Goal: Task Accomplishment & Management: Complete application form

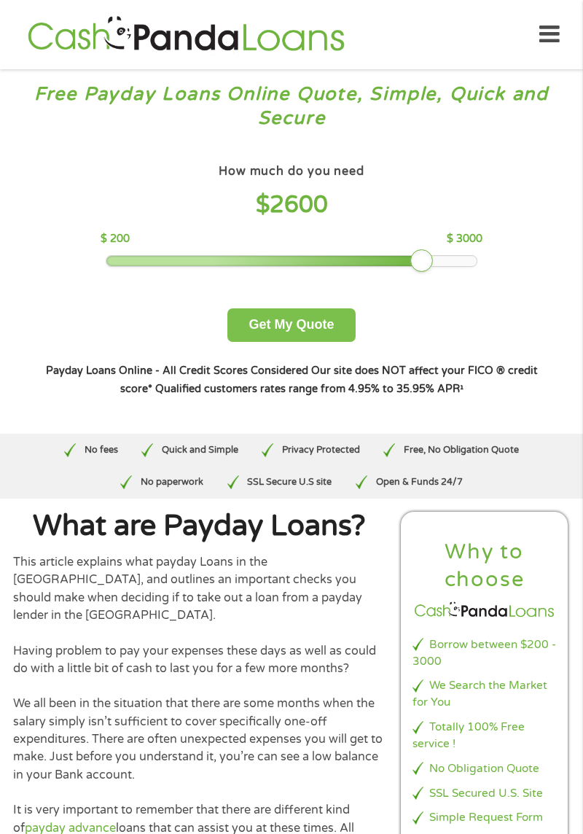
click at [330, 326] on button "Get My Quote" at bounding box center [292, 326] width 128 height 34
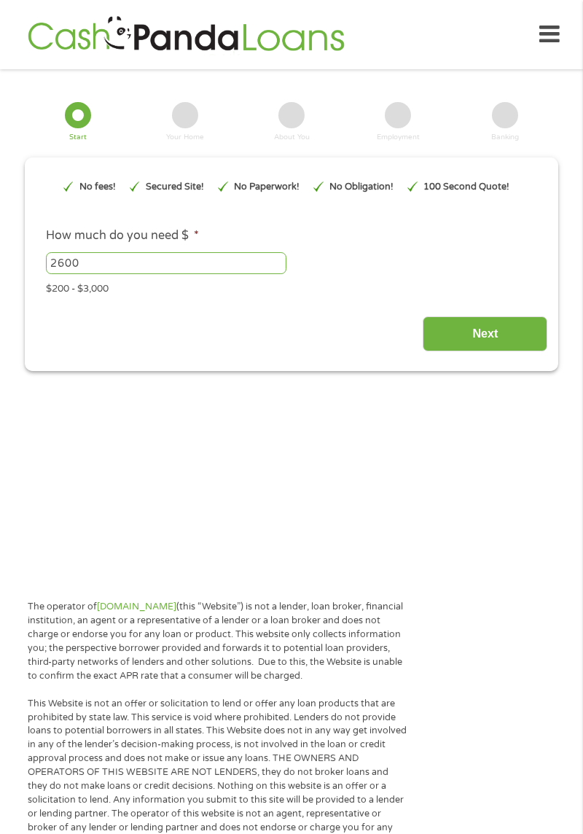
type input "EAIaIQobChMIusH54eb0jwMV-iJECB0DTy15EAAYAiAAEgKljfD_BwE"
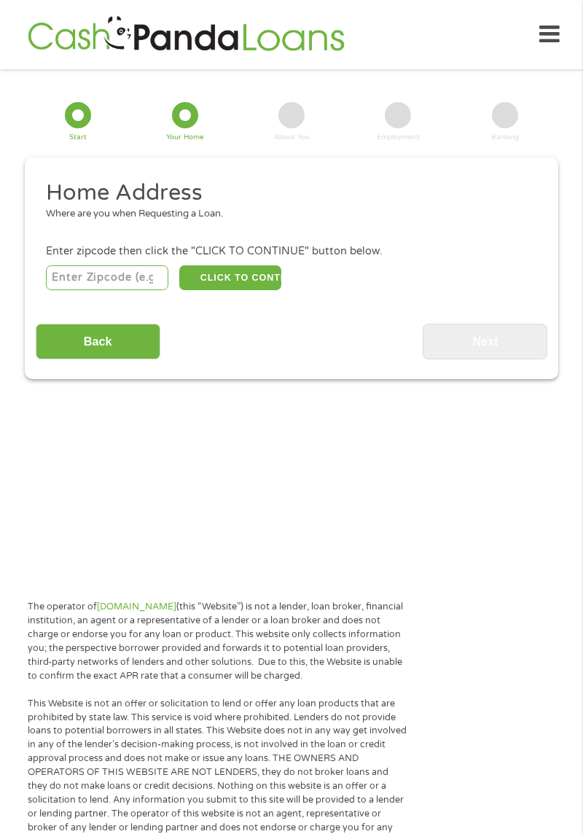
scroll to position [19, 0]
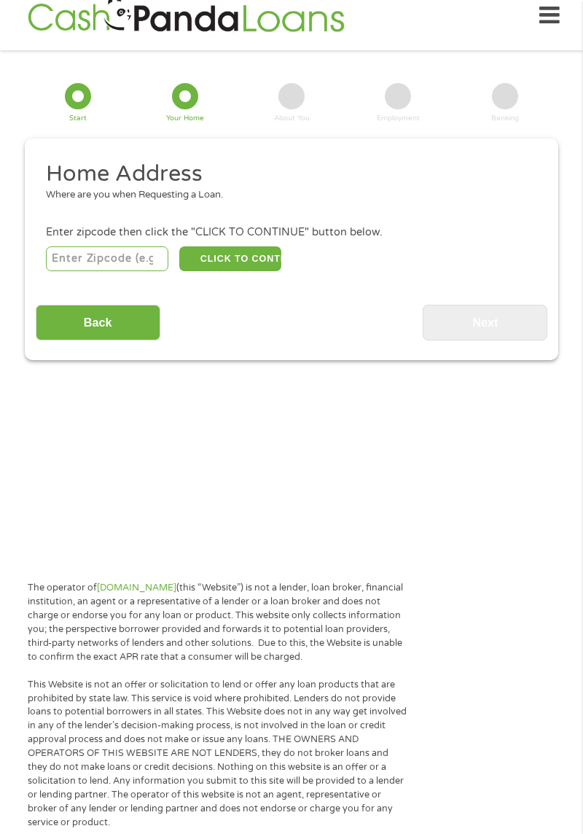
click at [128, 252] on input "number" at bounding box center [107, 259] width 123 height 25
type input "97501"
click at [249, 267] on button "CLICK TO CONTINUE" at bounding box center [230, 259] width 102 height 25
type input "97501"
type input "Medford"
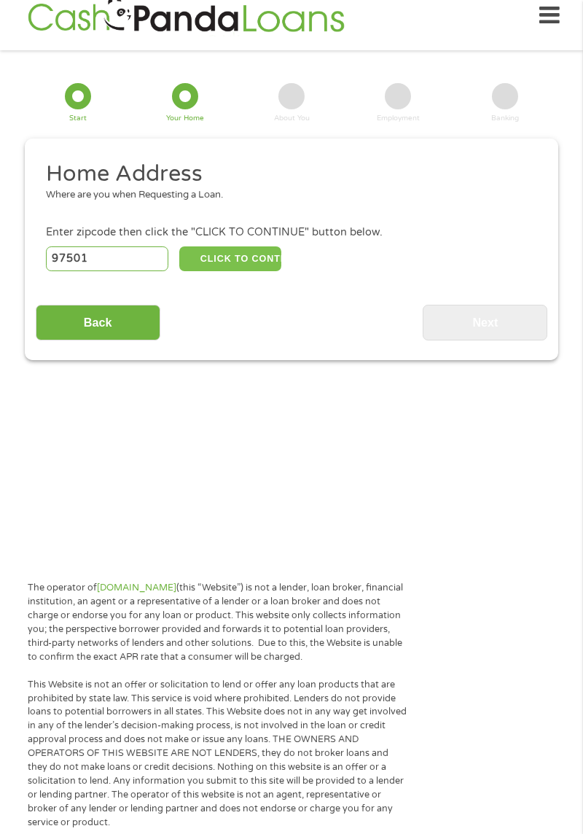
select select "[US_STATE]"
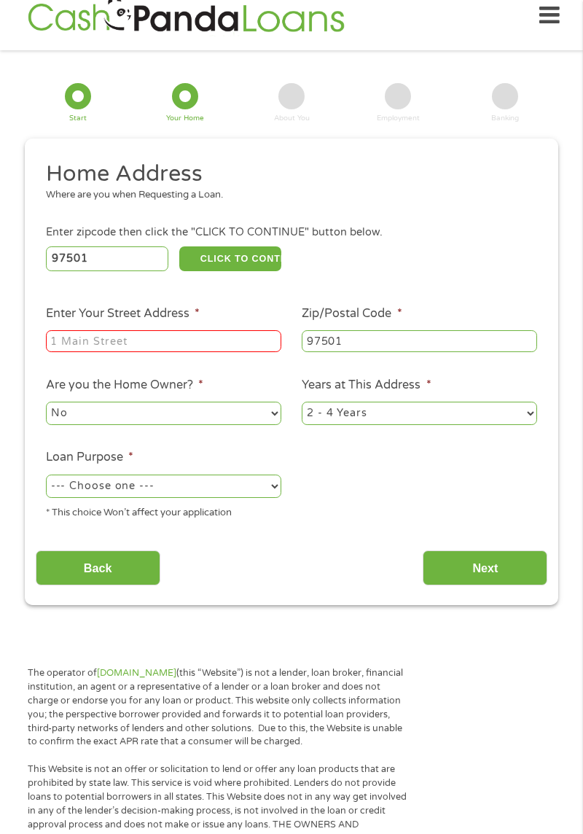
click at [236, 349] on input "Enter Your Street Address *" at bounding box center [164, 341] width 236 height 22
type input "600 [PERSON_NAME]"
click at [257, 414] on select "No Yes" at bounding box center [164, 413] width 236 height 23
select select "yes"
click at [46, 403] on select "No Yes" at bounding box center [164, 413] width 236 height 23
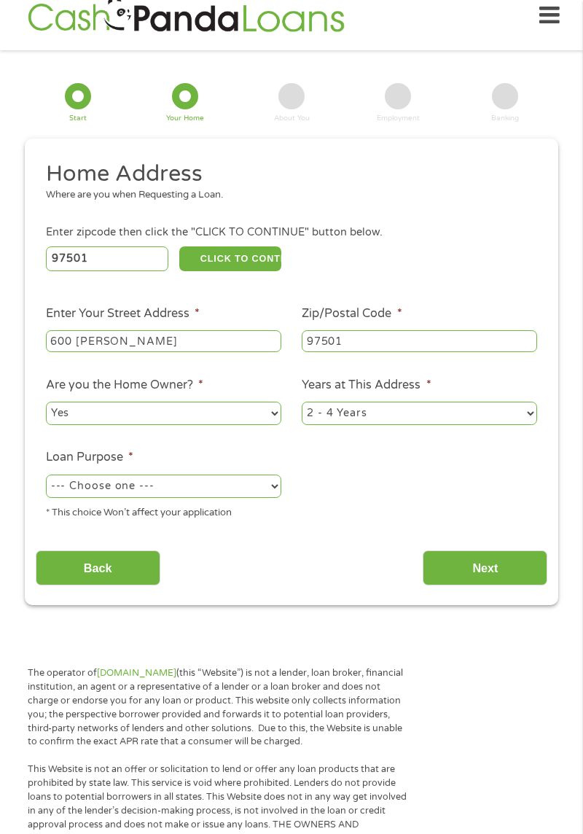
click at [455, 417] on select "1 Year or less 1 - 2 Years 2 - 4 Years Over 4 Years" at bounding box center [420, 413] width 236 height 23
select select "60months"
click at [302, 403] on select "1 Year or less 1 - 2 Years 2 - 4 Years Over 4 Years" at bounding box center [420, 413] width 236 height 23
click at [251, 489] on select "--- Choose one --- Pay Bills Debt Consolidation Home Improvement Major Purchase…" at bounding box center [164, 486] width 236 height 23
select select "other"
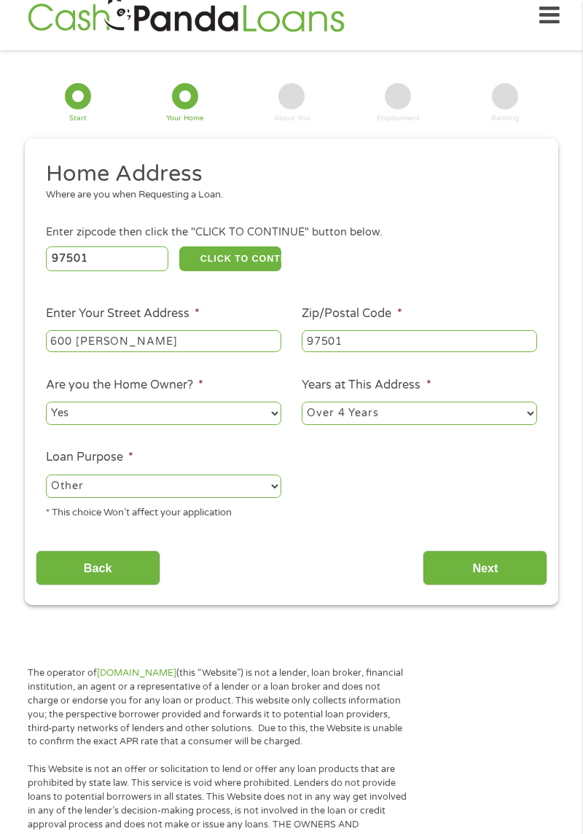
click at [46, 476] on select "--- Choose one --- Pay Bills Debt Consolidation Home Improvement Major Purchase…" at bounding box center [164, 486] width 236 height 23
click at [465, 561] on input "Next" at bounding box center [485, 569] width 125 height 36
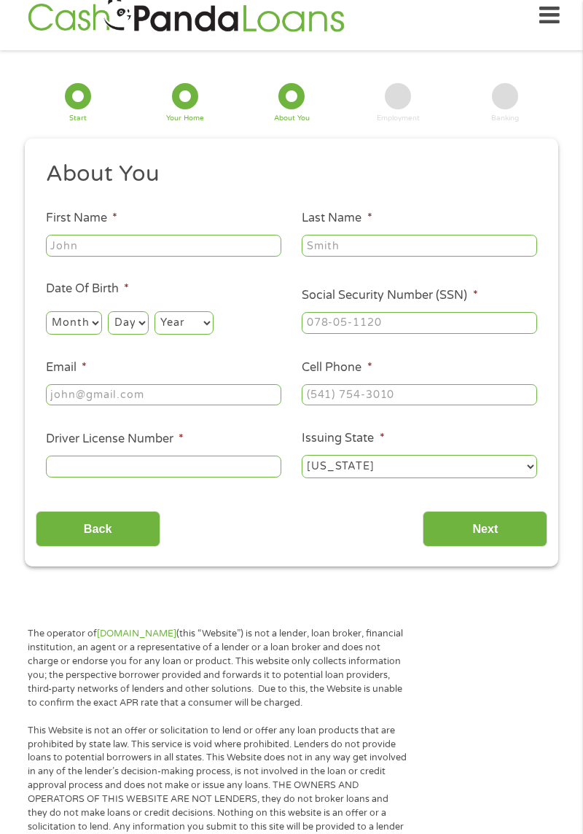
scroll to position [6, 6]
click at [217, 252] on input "First Name *" at bounding box center [164, 246] width 236 height 22
type input "[PERSON_NAME]"
click at [410, 247] on input "Last Name *" at bounding box center [420, 246] width 236 height 22
type input "Samples"
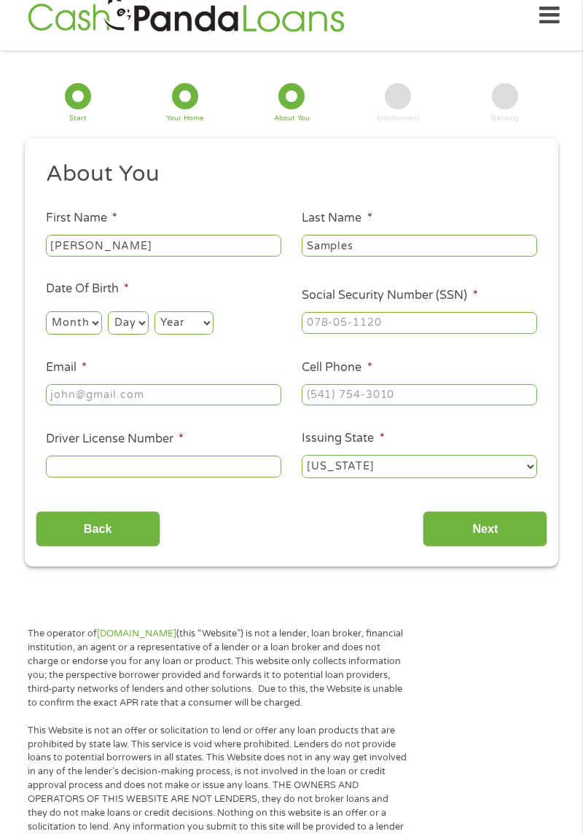
click at [88, 331] on select "Month 1 2 3 4 5 6 7 8 9 10 11 12" at bounding box center [74, 322] width 56 height 23
select select "8"
click at [46, 311] on select "Month 1 2 3 4 5 6 7 8 9 10 11 12" at bounding box center [74, 322] width 56 height 23
click at [138, 327] on select "Day 1 2 3 4 5 6 7 8 9 10 11 12 13 14 15 16 17 18 19 20 21 22 23 24 25 26 27 28 …" at bounding box center [128, 322] width 40 height 23
select select "3"
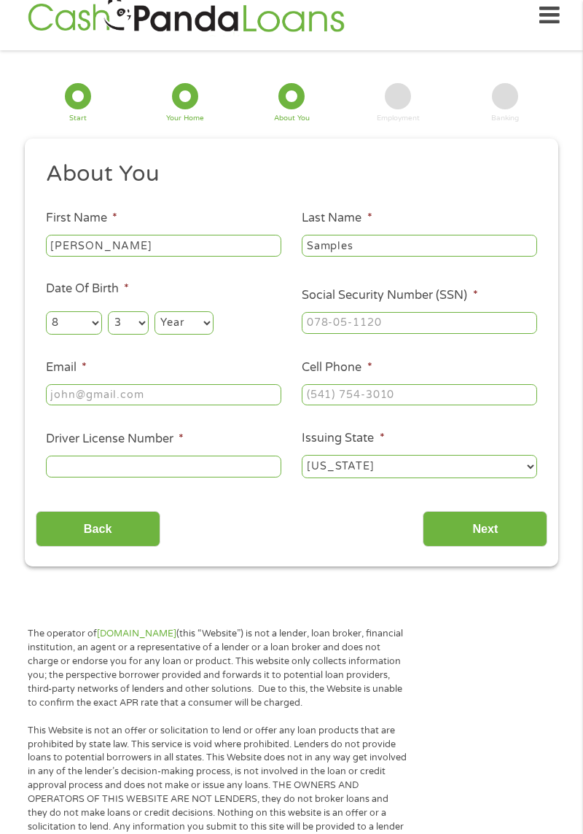
click at [108, 311] on select "Day 1 2 3 4 5 6 7 8 9 10 11 12 13 14 15 16 17 18 19 20 21 22 23 24 25 26 27 28 …" at bounding box center [128, 322] width 40 height 23
click at [188, 335] on select "Year [DATE] 2006 2005 2004 2003 2002 2001 2000 1999 1998 1997 1996 1995 1994 19…" at bounding box center [184, 322] width 59 height 23
select select "1981"
click at [155, 311] on select "Year [DATE] 2006 2005 2004 2003 2002 2001 2000 1999 1998 1997 1996 1995 1994 19…" at bounding box center [184, 322] width 59 height 23
click at [411, 328] on input "Social Security Number (SSN) *" at bounding box center [420, 323] width 236 height 22
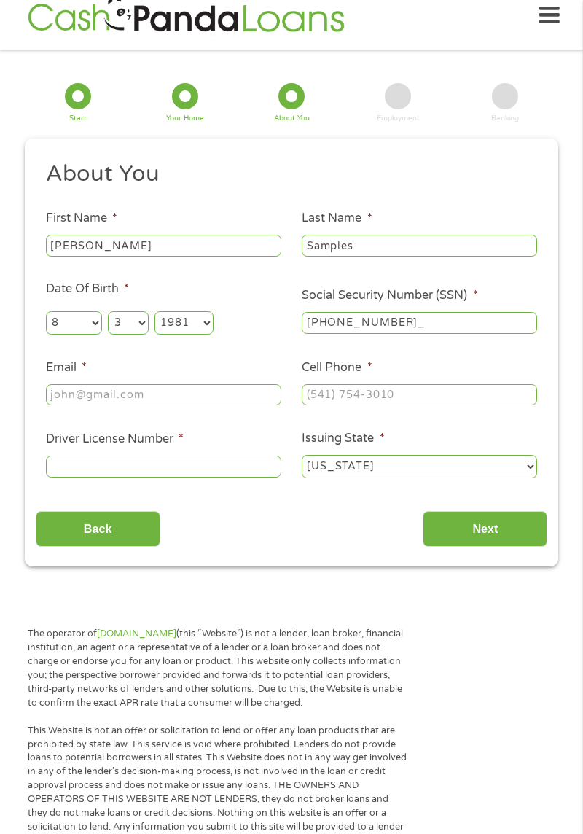
type input "541-23-0604"
click at [209, 397] on input "Email *" at bounding box center [164, 395] width 236 height 22
type input "[EMAIL_ADDRESS][DOMAIN_NAME]"
click at [411, 391] on input "Cell Phone *" at bounding box center [420, 395] width 236 height 22
type input "[PHONE_NUMBER]"
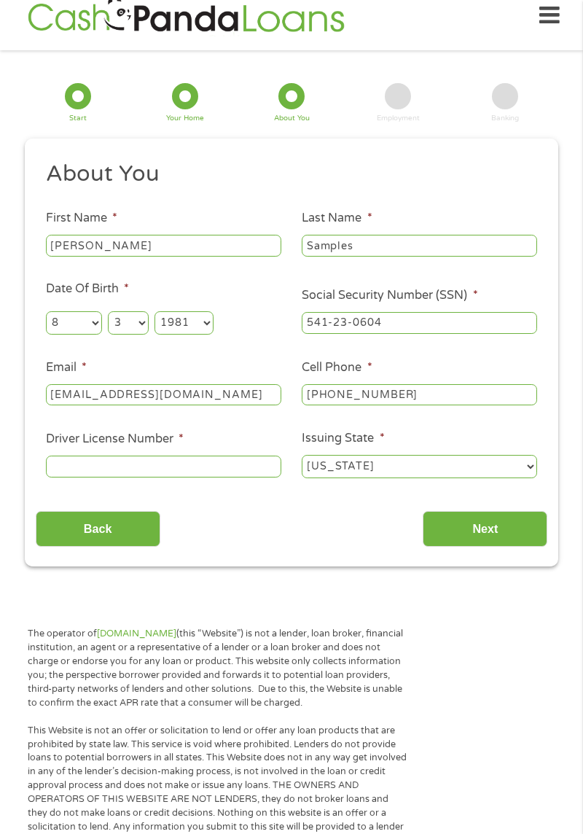
click at [230, 465] on input "Driver License Number *" at bounding box center [164, 467] width 236 height 22
type input "9509107"
click at [497, 524] on input "Next" at bounding box center [485, 529] width 125 height 36
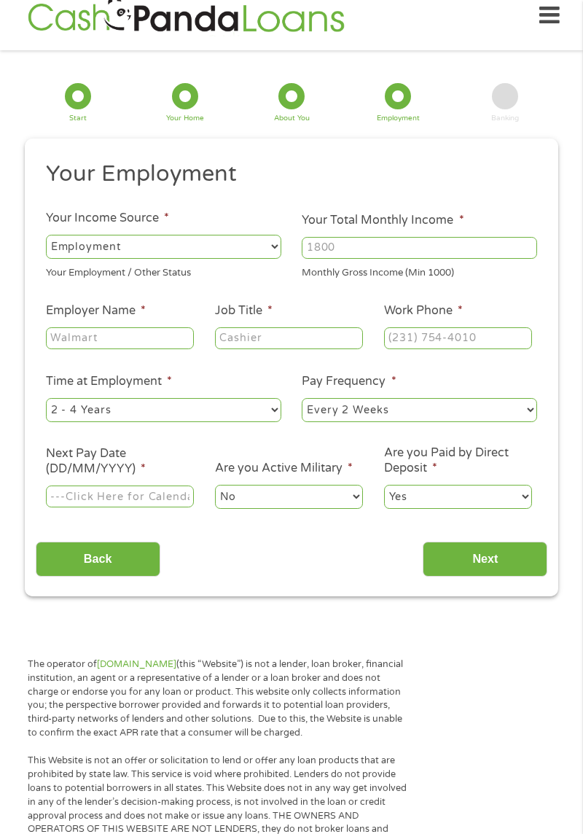
click at [268, 245] on select "--- Choose one --- Employment [DEMOGRAPHIC_DATA] Benefits" at bounding box center [164, 246] width 236 height 23
select select "benefits"
click at [46, 235] on select "--- Choose one --- Employment [DEMOGRAPHIC_DATA] Benefits" at bounding box center [164, 246] width 236 height 23
type input "Other"
type input "[PHONE_NUMBER]"
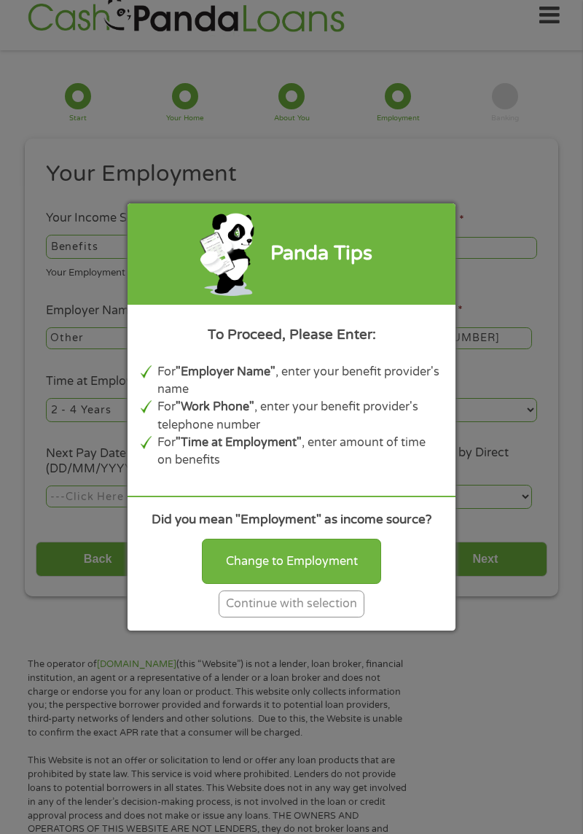
click at [341, 563] on div "Change to Employment" at bounding box center [291, 561] width 179 height 45
select select "fullTime"
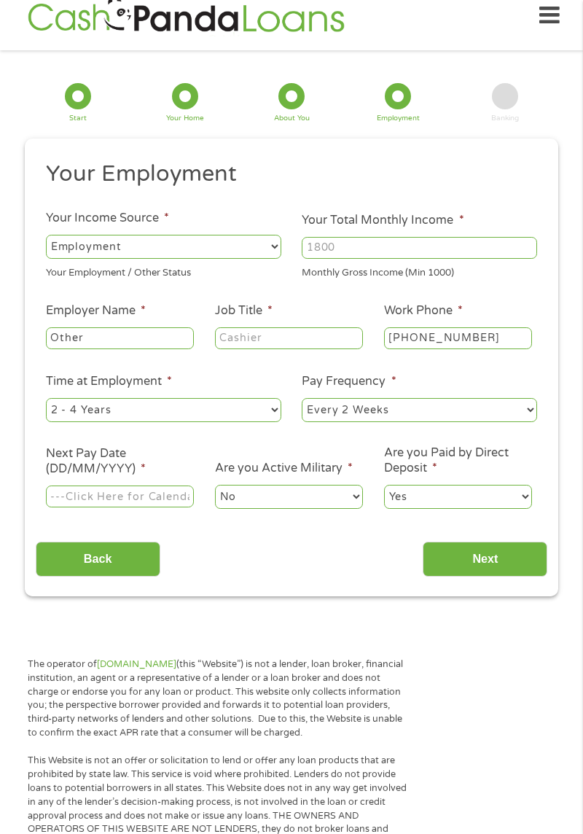
click at [424, 253] on input "Your Total Monthly Income *" at bounding box center [420, 248] width 236 height 22
type input "2250"
click at [156, 341] on input "Other" at bounding box center [120, 338] width 148 height 22
type input "O"
type input "State"
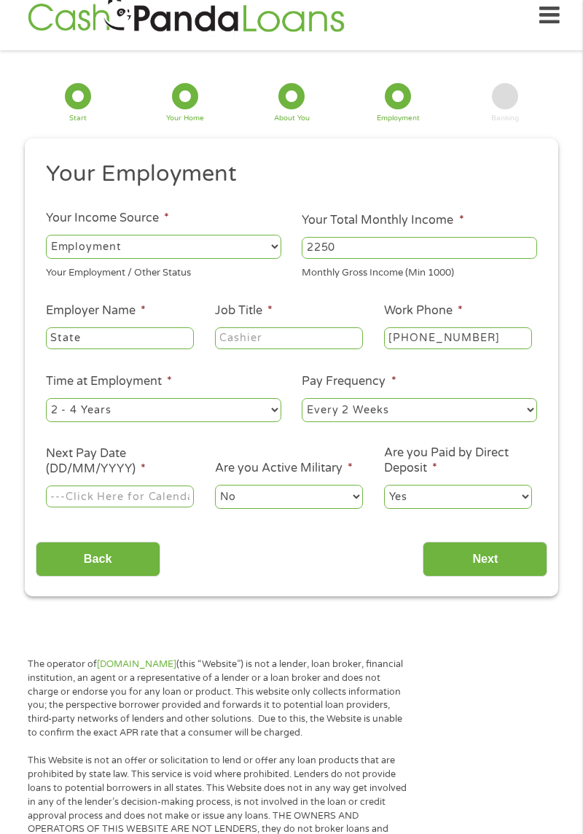
click at [330, 338] on input "Job Title *" at bounding box center [289, 338] width 148 height 22
click at [338, 340] on input "Job Title *" at bounding box center [289, 338] width 148 height 22
type input "B"
type input "Adoption assistance"
click at [266, 413] on select "--- Choose one --- 1 Year or less 1 - 2 Years 2 - 4 Years Over 4 Years" at bounding box center [164, 409] width 236 height 23
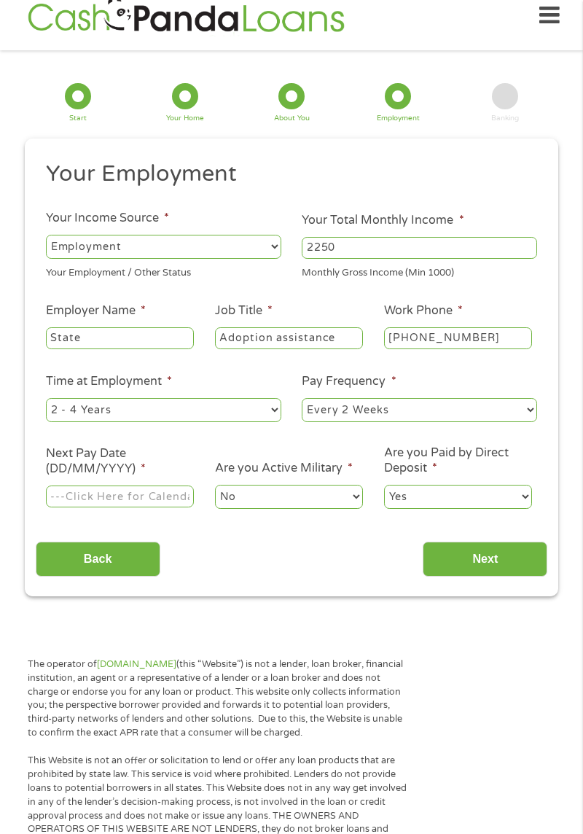
select select "60months"
click at [46, 399] on select "--- Choose one --- 1 Year or less 1 - 2 Years 2 - 4 Years Over 4 Years" at bounding box center [164, 409] width 236 height 23
click at [441, 414] on select "--- Choose one --- Every 2 Weeks Every Week Monthly Semi-Monthly" at bounding box center [420, 409] width 236 height 23
select select "monthly"
click at [302, 399] on select "--- Choose one --- Every 2 Weeks Every Week Monthly Semi-Monthly" at bounding box center [420, 409] width 236 height 23
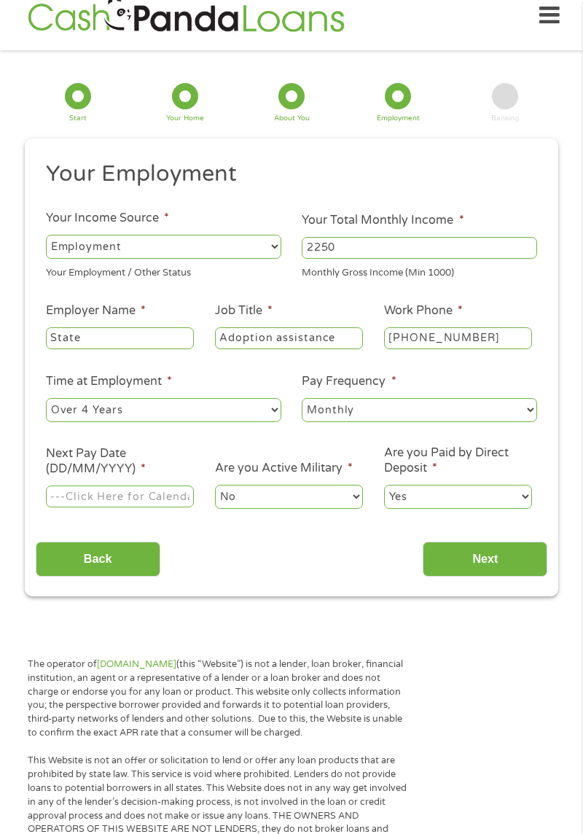
click at [180, 499] on input "Next Pay Date (DD/MM/YYYY) *" at bounding box center [120, 497] width 148 height 22
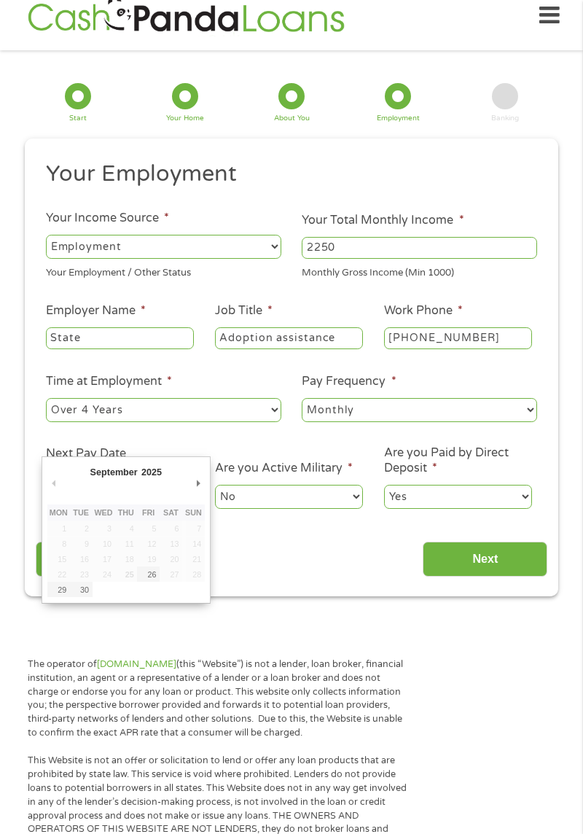
type input "[DATE]"
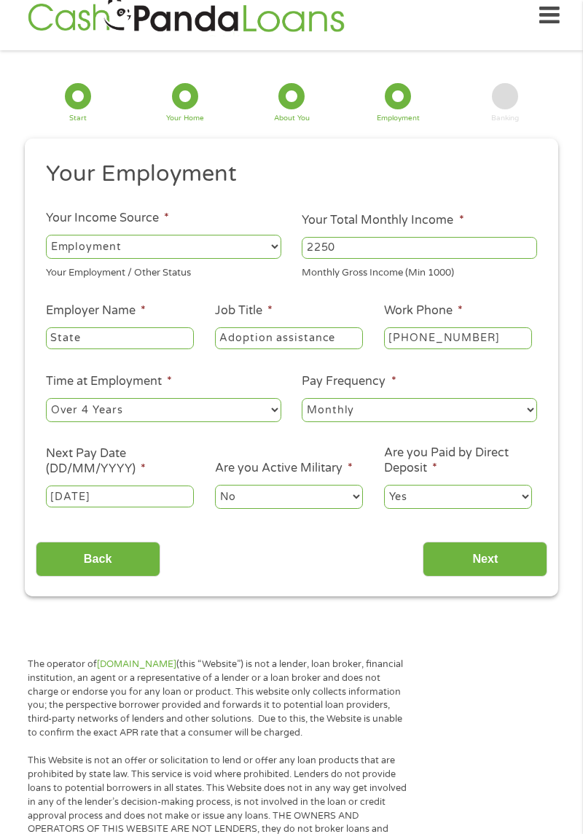
click at [461, 501] on select "Yes No" at bounding box center [458, 496] width 148 height 23
select select "0"
click at [384, 486] on select "Yes No" at bounding box center [458, 496] width 148 height 23
click at [487, 564] on input "Next" at bounding box center [485, 560] width 125 height 36
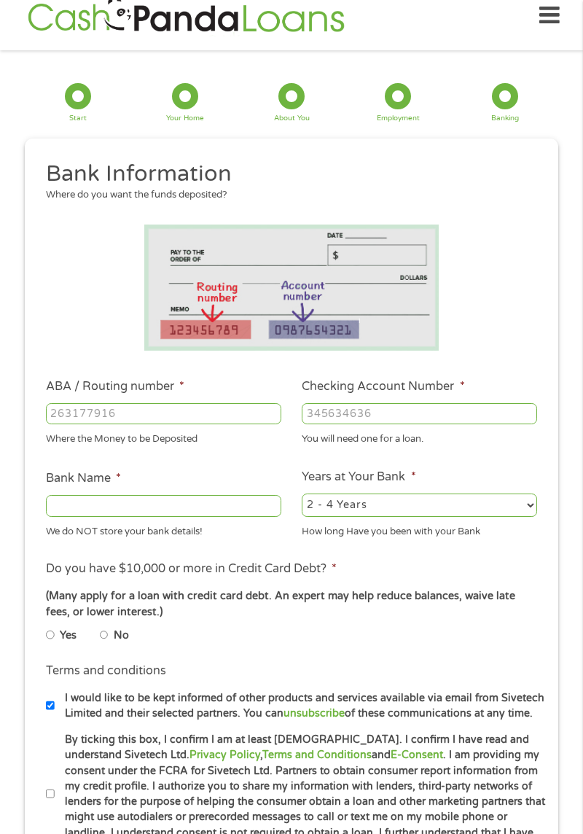
click at [238, 417] on input "ABA / Routing number *" at bounding box center [164, 414] width 236 height 22
type input "122287251"
type input "BOFI FEDERAL BANK"
type input "122287251"
click at [408, 416] on input "Checking Account Number *" at bounding box center [420, 414] width 236 height 22
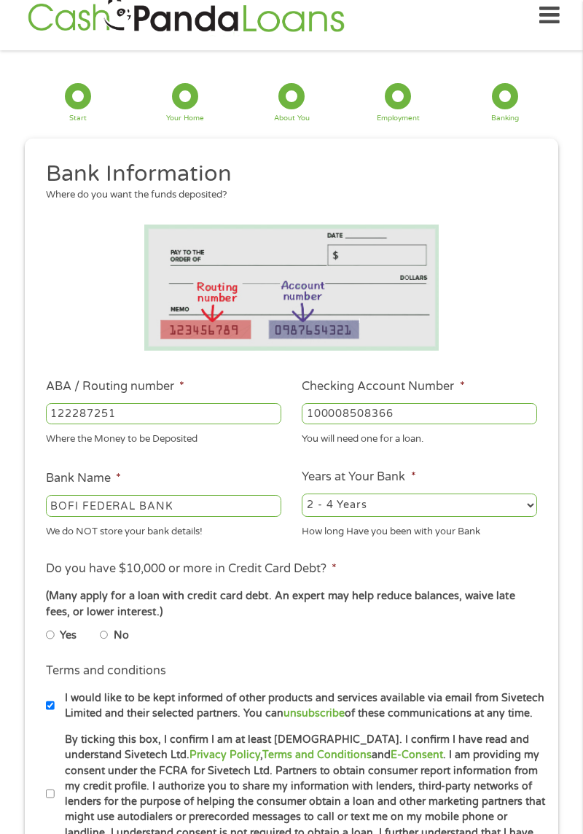
type input "100008508366"
click at [256, 505] on input "BOFI FEDERAL BANK" at bounding box center [164, 506] width 236 height 22
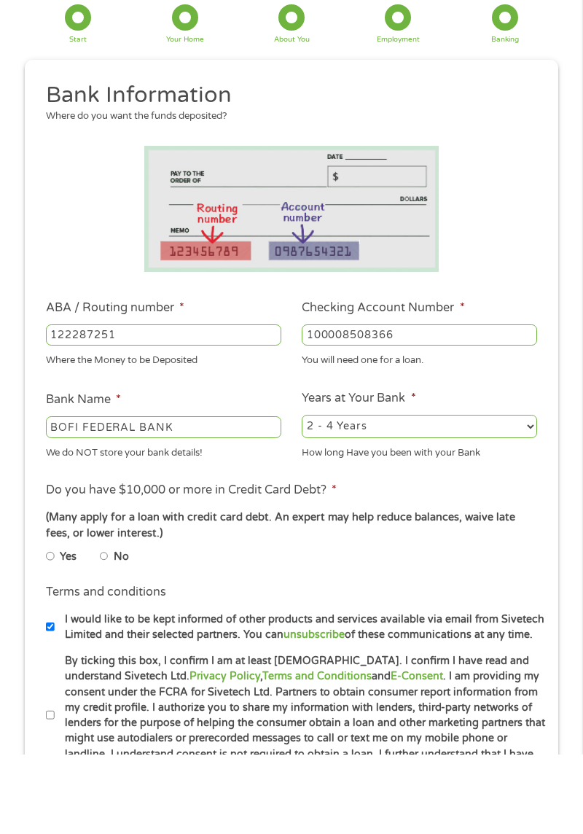
scroll to position [19, 0]
type input "BOFI"
type input "Axos Bank"
click at [506, 507] on select "2 - 4 Years 6 - 12 Months 1 - 2 Years Over 4 Years" at bounding box center [420, 505] width 236 height 23
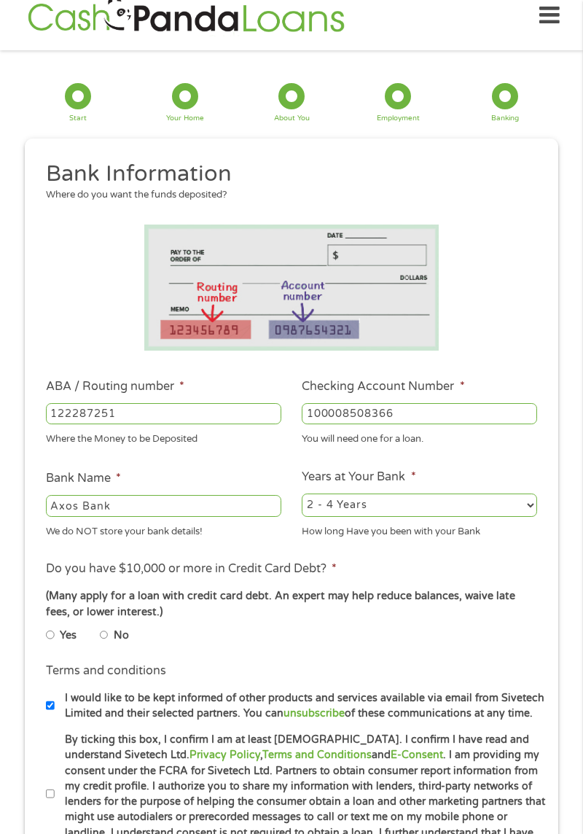
select select "12months"
click at [302, 494] on select "2 - 4 Years 6 - 12 Months 1 - 2 Years Over 4 Years" at bounding box center [420, 505] width 236 height 23
click at [109, 634] on input "No" at bounding box center [104, 635] width 9 height 18
radio input "true"
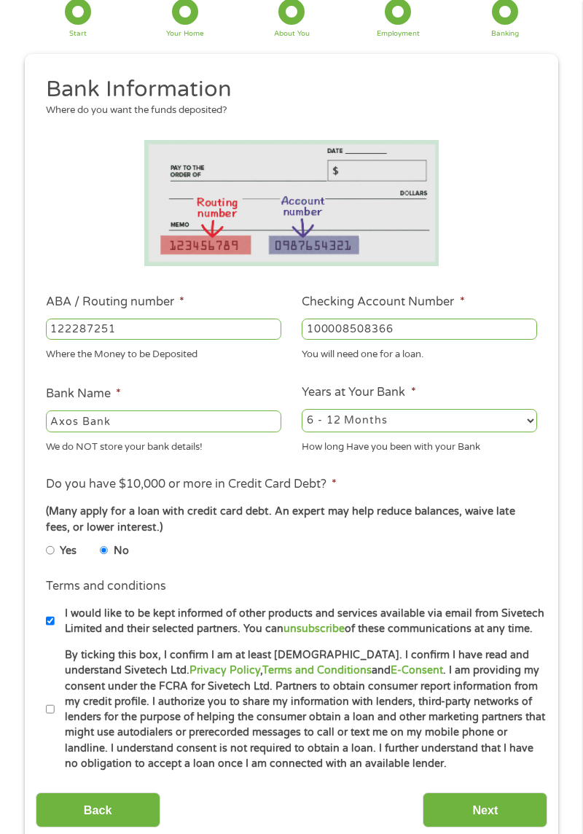
scroll to position [104, 0]
click at [54, 710] on input "By ticking this box, I confirm I am at least [DEMOGRAPHIC_DATA]. I confirm I ha…" at bounding box center [50, 709] width 9 height 18
checkbox input "true"
click at [58, 630] on label "I would like to be kept informed of other products and services available via e…" at bounding box center [301, 620] width 492 height 31
click at [55, 629] on input "I would like to be kept informed of other products and services available via e…" at bounding box center [50, 621] width 9 height 18
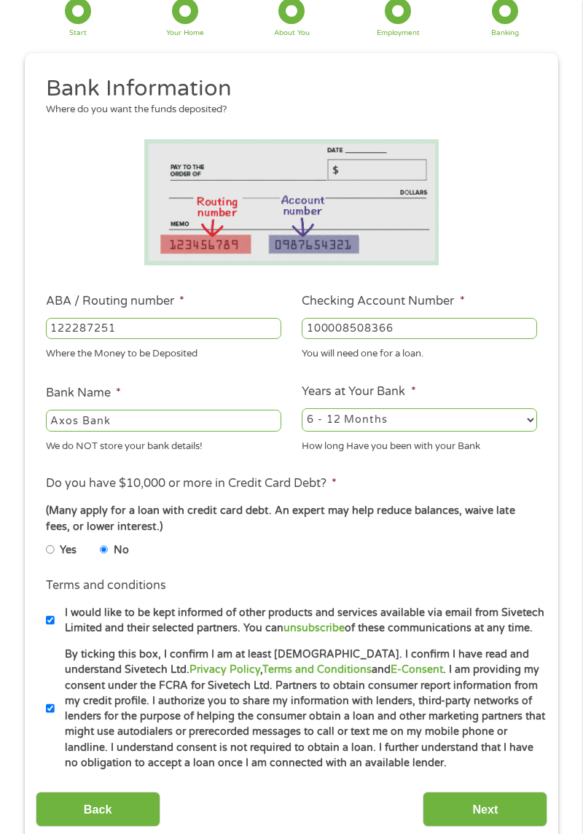
checkbox input "false"
click at [497, 809] on input "Next" at bounding box center [485, 810] width 125 height 36
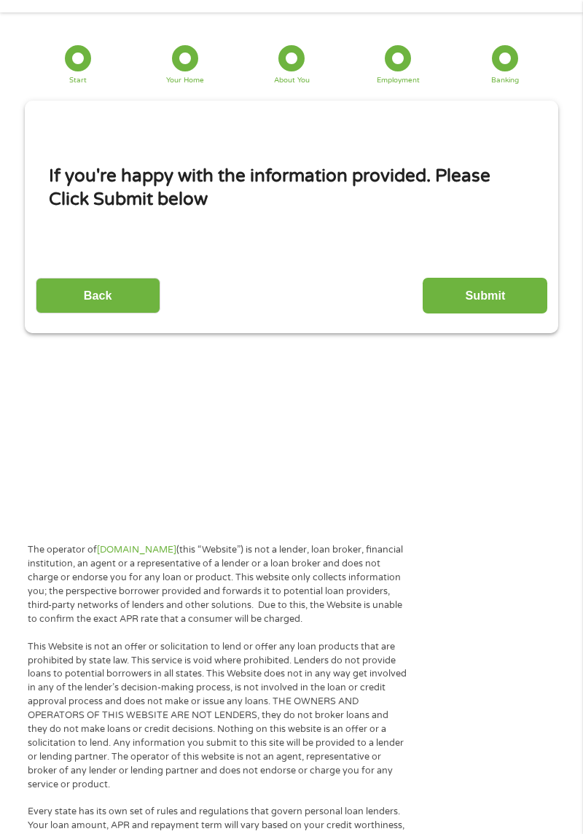
scroll to position [19, 0]
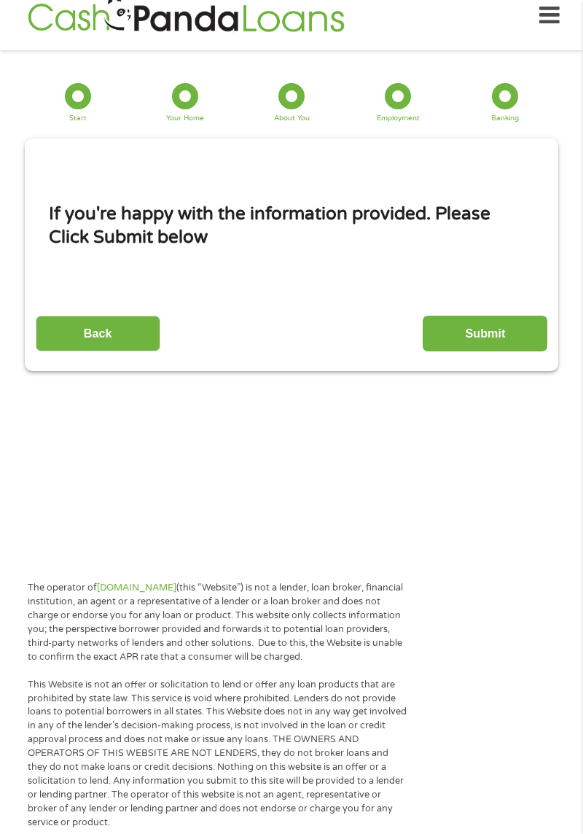
click at [496, 334] on input "Submit" at bounding box center [485, 334] width 125 height 36
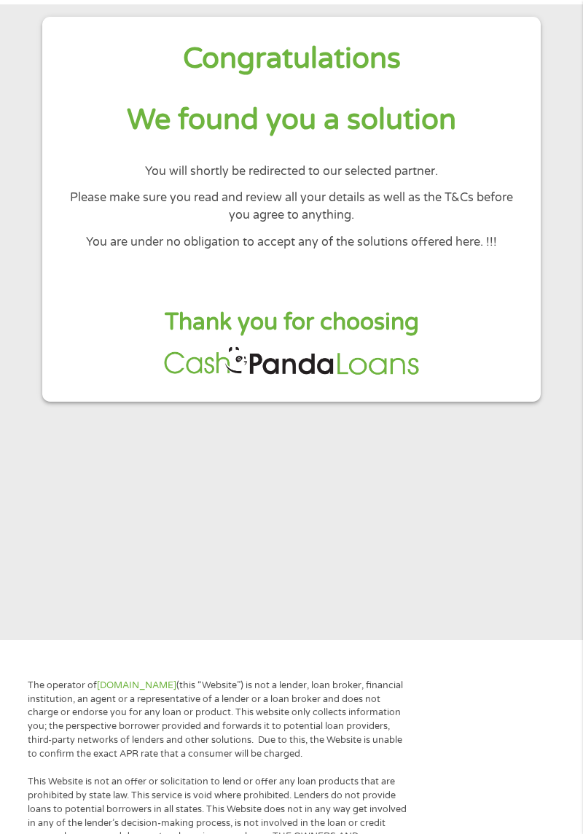
scroll to position [85, 0]
